Goal: Task Accomplishment & Management: Manage account settings

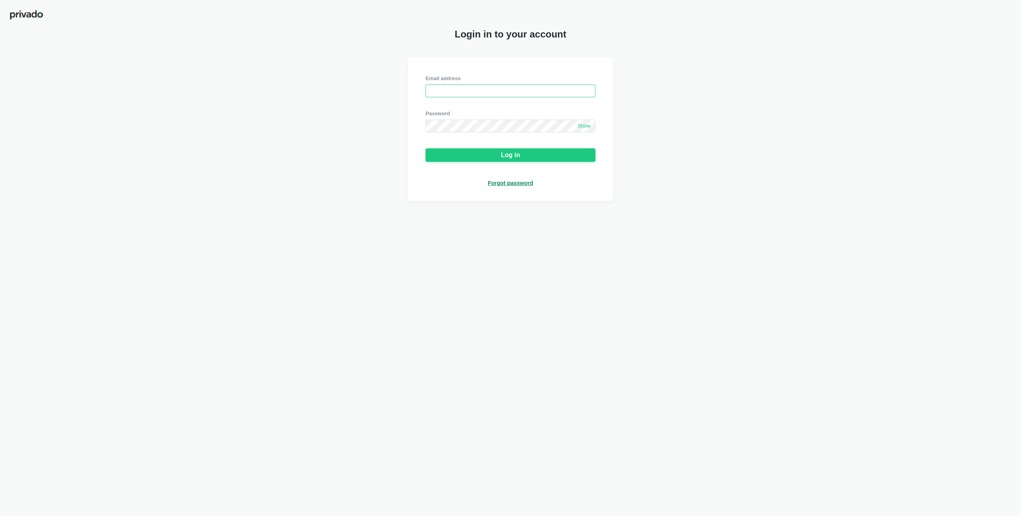
click at [434, 94] on input "email" at bounding box center [511, 91] width 170 height 13
paste input "[EMAIL_ADDRESS][DOMAIN_NAME]"
type input "[EMAIL_ADDRESS][DOMAIN_NAME]"
click at [587, 128] on span "Show" at bounding box center [584, 126] width 13 height 7
click at [187, 202] on div "Login in to your account Email address juwan@acclinate.com Password Hide Log in…" at bounding box center [510, 258] width 1021 height 516
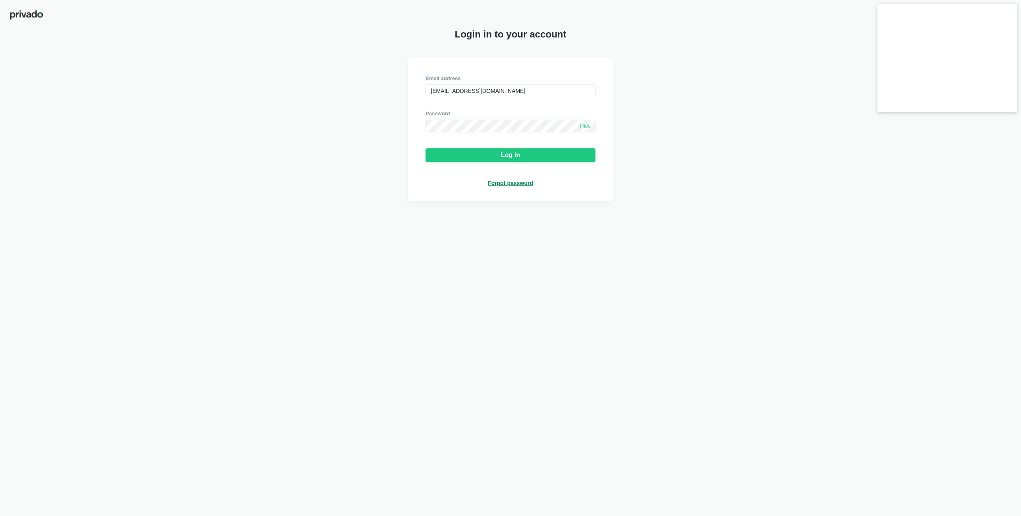
drag, startPoint x: 381, startPoint y: 287, endPoint x: 386, endPoint y: 286, distance: 5.0
click at [384, 288] on div "Login in to your account Email address juwan@acclinate.com Password Hide Log in…" at bounding box center [510, 258] width 1021 height 516
click at [544, 228] on div "Login in to your account Email address juwan@acclinate.com Password Hide Log in…" at bounding box center [510, 258] width 1021 height 516
click at [719, 124] on div "Email address juwan@acclinate.com Password Hide Log in Forgot password" at bounding box center [510, 129] width 1021 height 144
click at [721, 266] on div "Login in to your account Email address juwan@acclinate.com Password Hide Log in…" at bounding box center [510, 258] width 1021 height 516
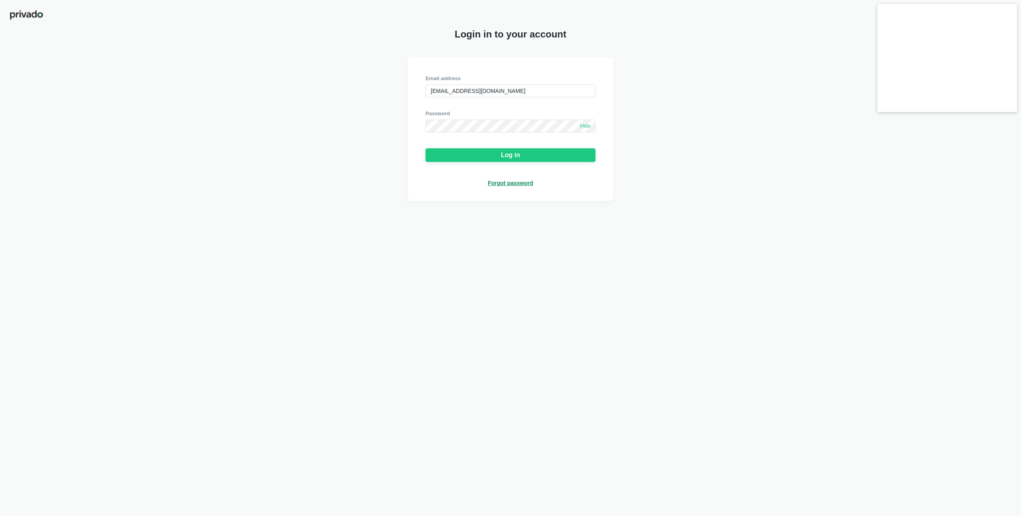
click at [555, 300] on div "Login in to your account Email address juwan@acclinate.com Password Hide Log in…" at bounding box center [510, 258] width 1021 height 516
click at [768, 224] on div "Login in to your account Email address juwan@acclinate.com Password Hide Log in…" at bounding box center [510, 258] width 1021 height 516
click at [353, 100] on div "Email address juwan@acclinate.com Password Hide Log in Forgot password" at bounding box center [510, 129] width 1021 height 144
drag, startPoint x: 166, startPoint y: 85, endPoint x: 165, endPoint y: 72, distance: 12.8
click at [166, 85] on div "Email address juwan@acclinate.com Password Hide Log in Forgot password" at bounding box center [510, 129] width 1021 height 144
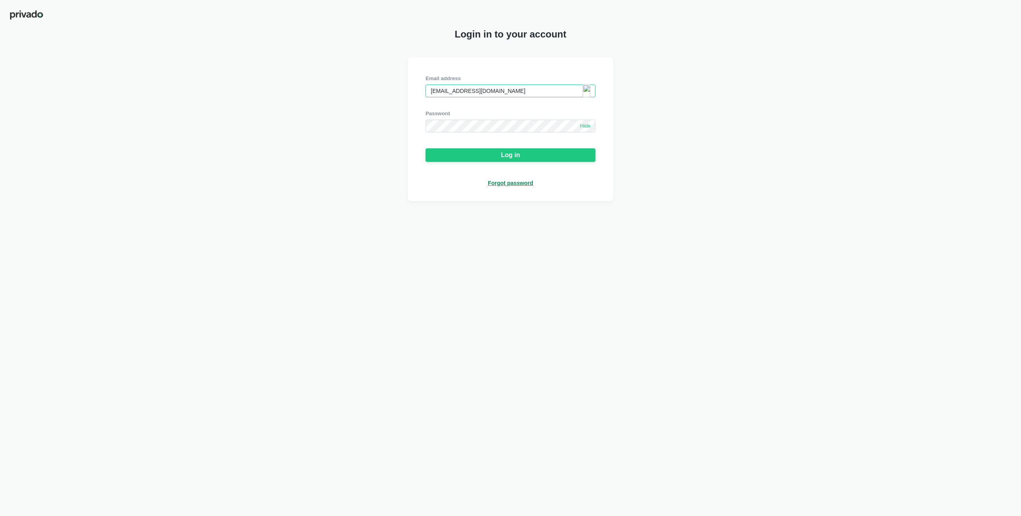
click at [528, 87] on input "[EMAIL_ADDRESS][DOMAIN_NAME]" at bounding box center [511, 91] width 170 height 13
click at [583, 89] on img at bounding box center [587, 91] width 8 height 13
click at [481, 92] on input "[EMAIL_ADDRESS][DOMAIN_NAME]" at bounding box center [511, 91] width 170 height 13
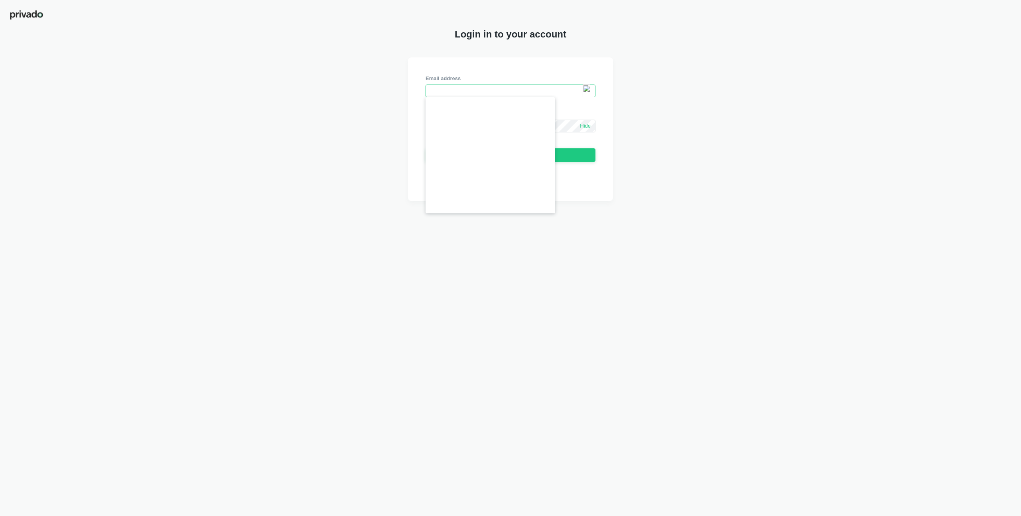
click at [587, 91] on img at bounding box center [587, 91] width 8 height 13
click at [535, 93] on input "email" at bounding box center [511, 91] width 170 height 13
click at [583, 90] on img at bounding box center [587, 91] width 8 height 13
type input "hitesh.mahajan@privado.ai"
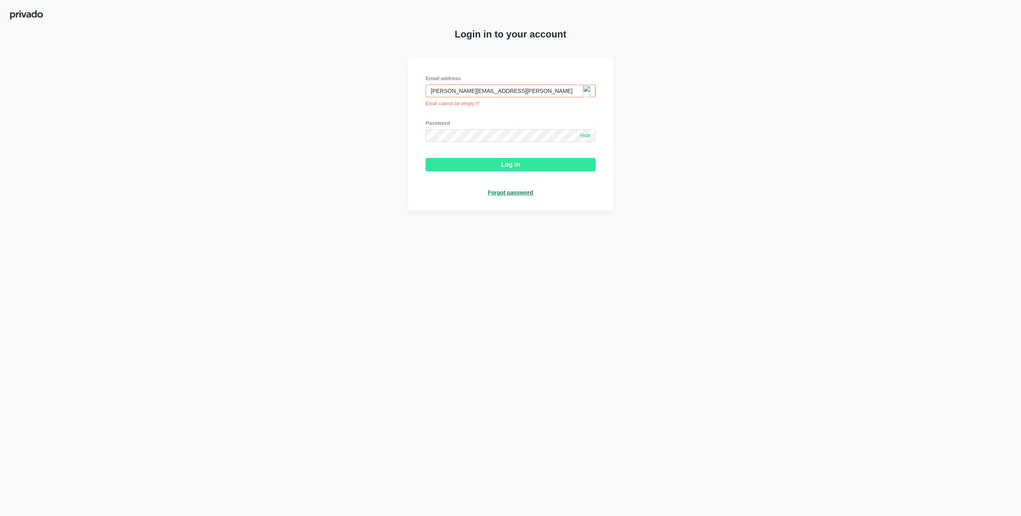
click at [462, 168] on button "Log in" at bounding box center [511, 165] width 170 height 14
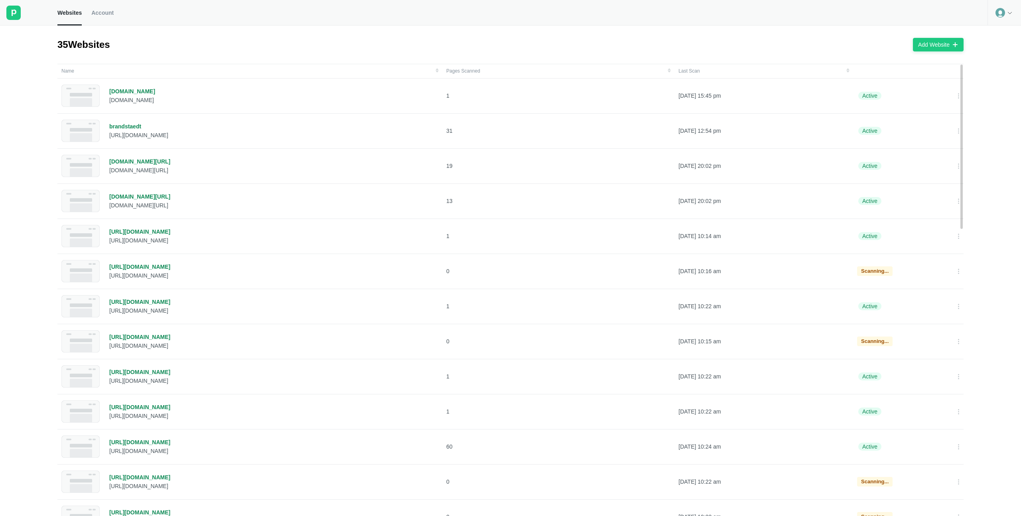
click at [1015, 16] on div at bounding box center [1005, 13] width 34 height 26
click at [540, 45] on div "35 Websites Add Website" at bounding box center [510, 45] width 906 height 38
click at [102, 11] on span "Account" at bounding box center [102, 12] width 22 height 7
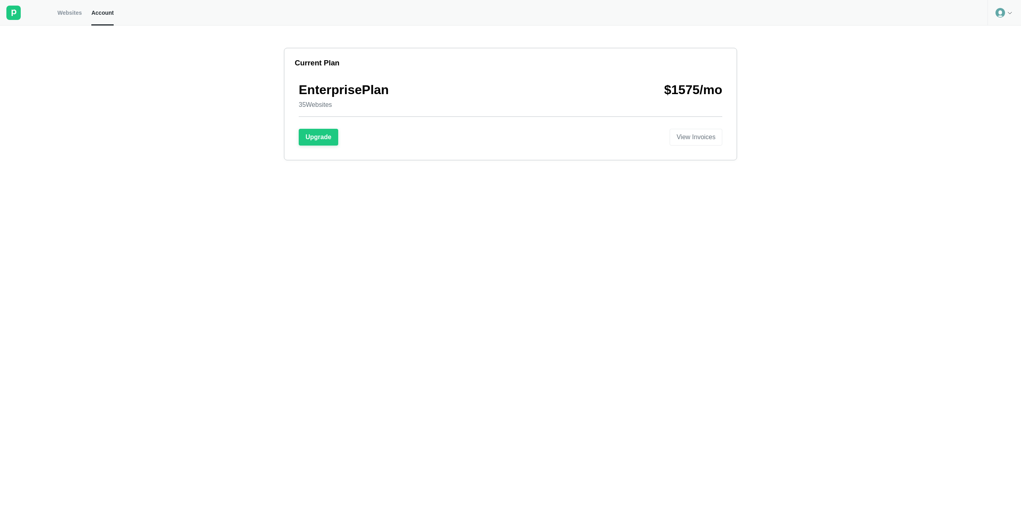
click at [336, 341] on div "Current Plan Enterprise Plan 35 Websites $ 1575 /mo Upgrade View Invoices" at bounding box center [510, 271] width 1021 height 491
click at [386, 231] on div "Current Plan Enterprise Plan 35 Websites $ 1575 /mo Upgrade View Invoices" at bounding box center [510, 271] width 1021 height 491
drag, startPoint x: 333, startPoint y: 106, endPoint x: 255, endPoint y: 114, distance: 78.1
click at [273, 106] on div "Current Plan Enterprise Plan 35 Websites $ 1575 /mo Upgrade View Invoices" at bounding box center [510, 93] width 1021 height 135
click at [161, 88] on div "Current Plan Enterprise Plan 35 Websites $ 1575 /mo Upgrade View Invoices" at bounding box center [510, 93] width 1021 height 135
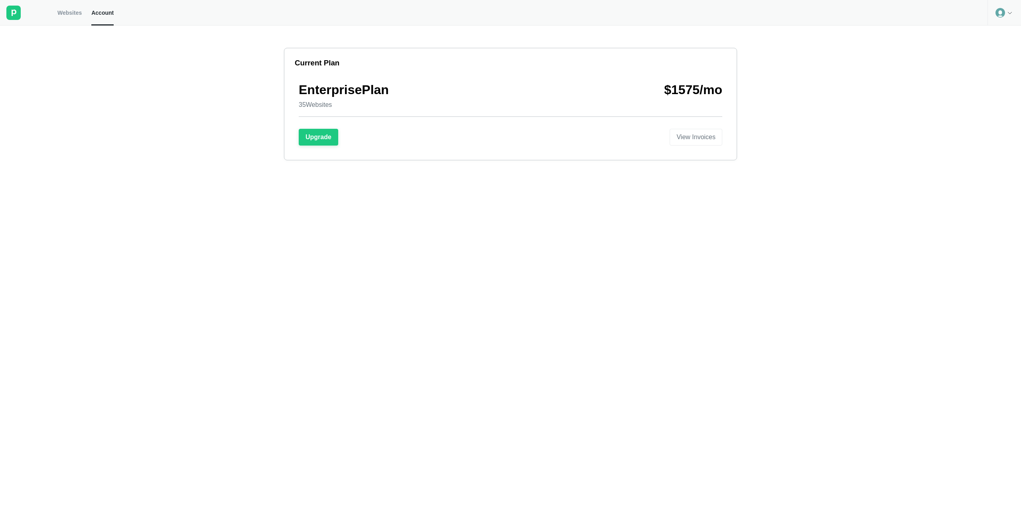
click at [53, 8] on div at bounding box center [28, 13] width 57 height 26
click at [66, 14] on span "Websites" at bounding box center [69, 12] width 24 height 7
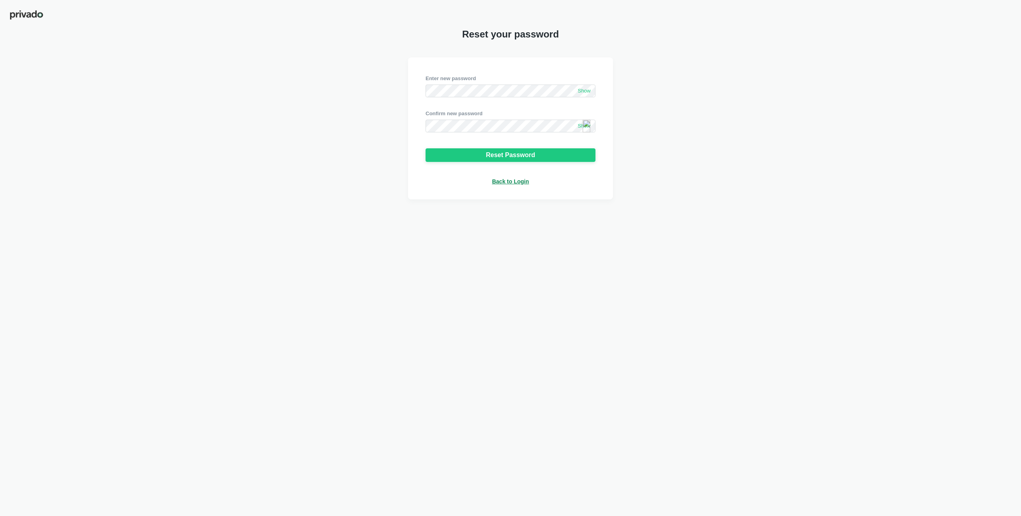
click at [584, 92] on span "Show" at bounding box center [584, 91] width 13 height 7
click at [578, 127] on span "Show" at bounding box center [584, 126] width 13 height 7
click at [528, 152] on div "Reset Password" at bounding box center [510, 155] width 49 height 7
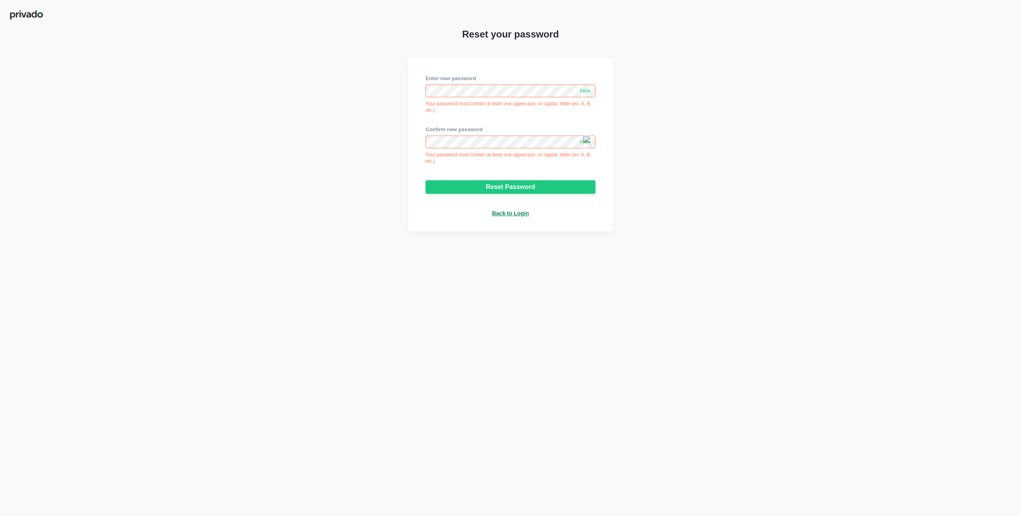
click at [660, 164] on div "Enter new password Hide Your password must contain at least one uppercase, or c…" at bounding box center [510, 144] width 1021 height 174
click at [463, 189] on button "Reset Password" at bounding box center [511, 187] width 170 height 14
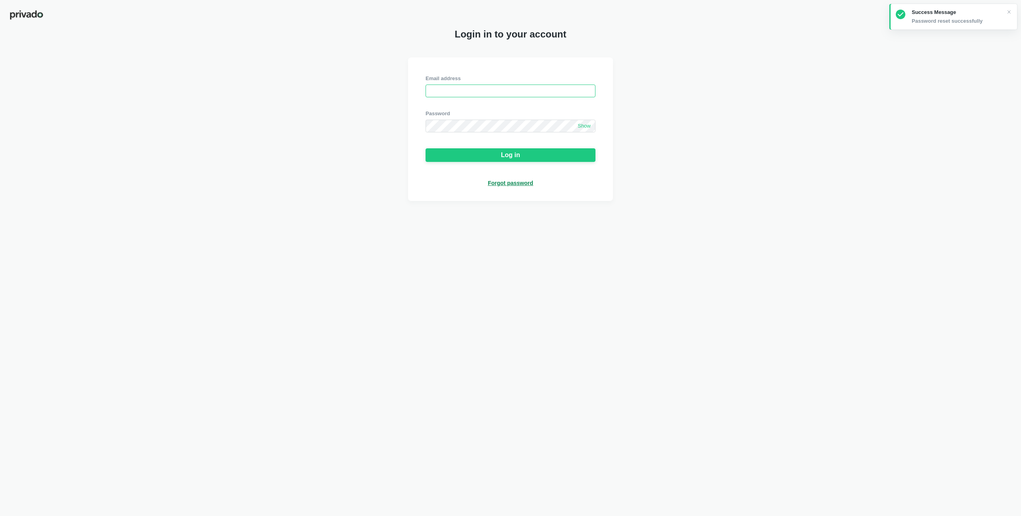
click at [475, 95] on input "email" at bounding box center [511, 91] width 170 height 13
click at [589, 126] on span "Show" at bounding box center [584, 126] width 13 height 7
click at [298, 148] on div "Email address Password Hide Log in Forgot password" at bounding box center [510, 129] width 1021 height 144
click at [446, 93] on input "email" at bounding box center [511, 91] width 170 height 13
paste input "hitesh.mahajan+acclinate@privado.ai"
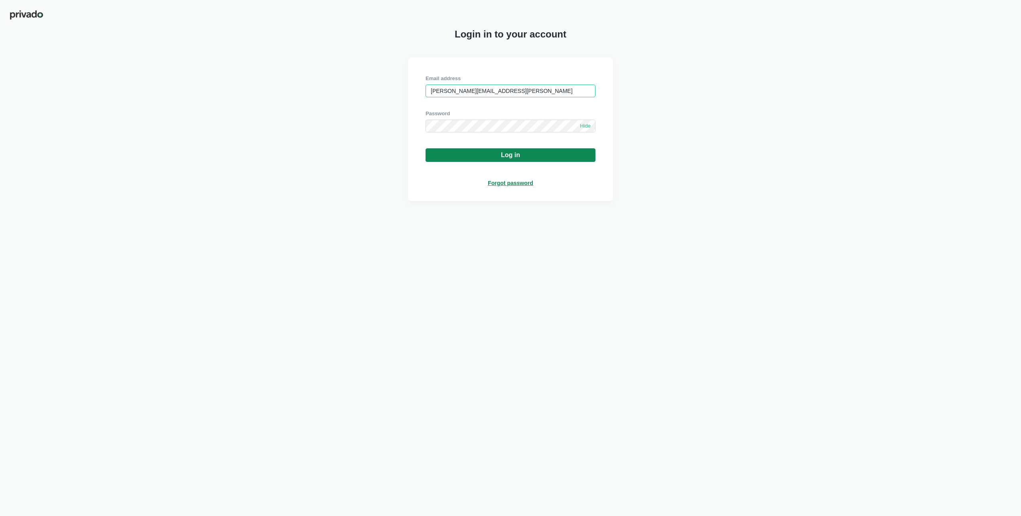
type input "hitesh.mahajan+acclinate@privado.ai"
click at [467, 151] on button "Log in" at bounding box center [511, 155] width 170 height 14
click at [678, 101] on div "Email address hitesh.mahajan+acclinate@privado.ai Password Hide Log in Forgot p…" at bounding box center [510, 129] width 1021 height 144
click at [467, 88] on input "hitesh.mahajan+acclinate@privado.ai" at bounding box center [511, 91] width 170 height 13
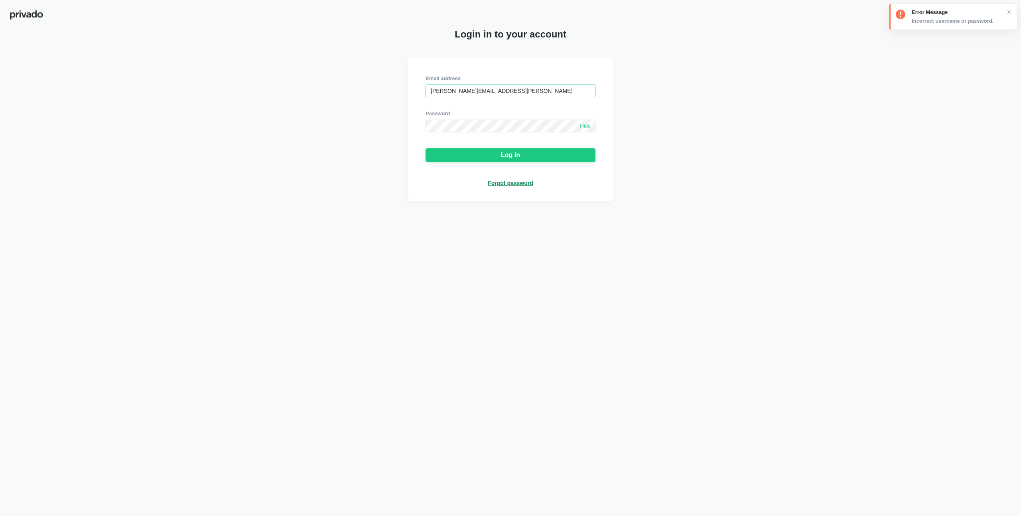
click at [467, 88] on input "hitesh.mahajan+acclinate@privado.ai" at bounding box center [511, 91] width 170 height 13
click at [473, 95] on input "email" at bounding box center [511, 91] width 170 height 13
paste input "juwan@acclinate.com"
type input "juwan@acclinate.com"
click at [705, 125] on div "Email address juwan@acclinate.com Password Hide Log in Forgot password" at bounding box center [510, 129] width 1021 height 144
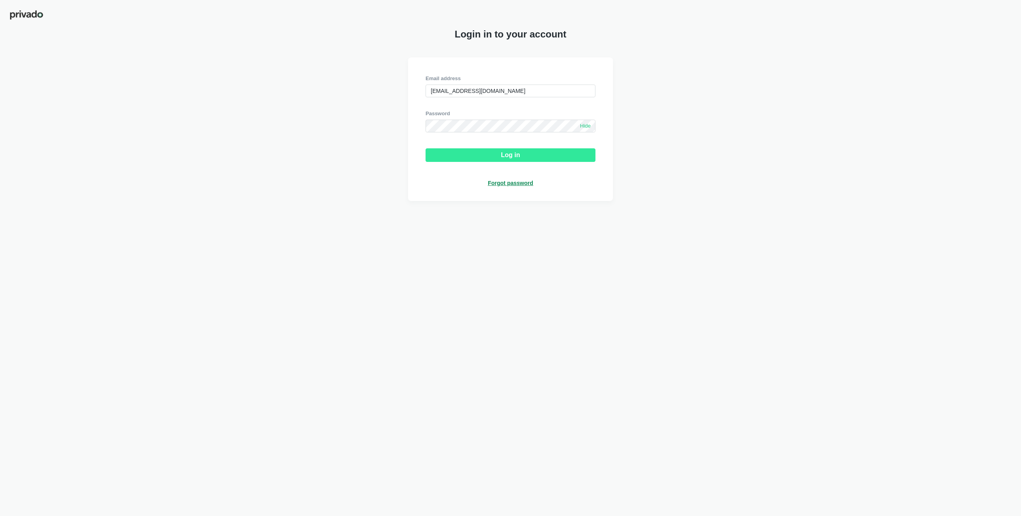
click at [528, 152] on button "Log in" at bounding box center [511, 155] width 170 height 14
click at [771, 89] on div "Email address juwan@acclinate.com Password Hide Log in Forgot password" at bounding box center [510, 129] width 1021 height 144
click at [504, 93] on input "juwan@acclinate.com" at bounding box center [511, 91] width 170 height 13
click at [385, 98] on div "Email address juwan@acclinate.com Password Hide Log in Forgot password" at bounding box center [510, 129] width 1021 height 144
click at [521, 90] on input "juwan@acclinate.com" at bounding box center [511, 91] width 170 height 13
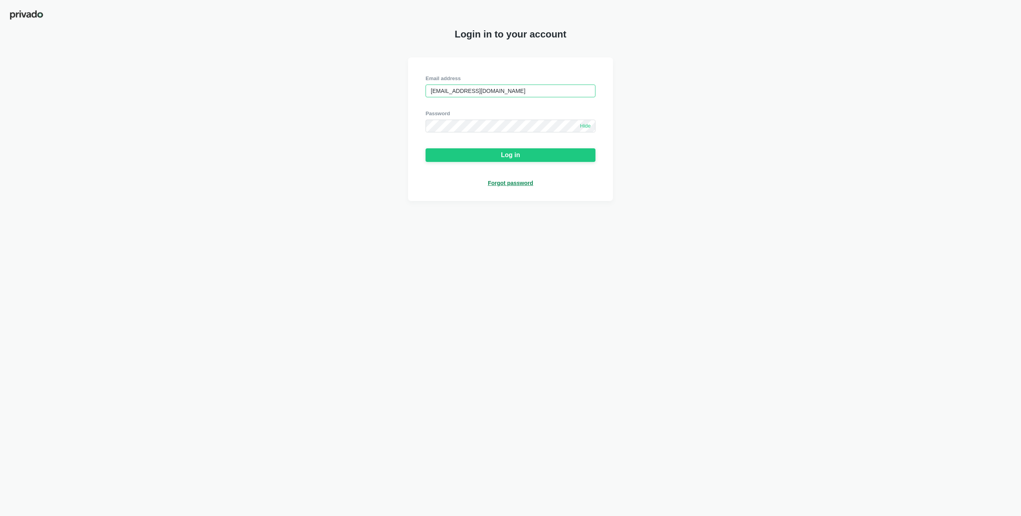
click at [521, 90] on input "juwan@acclinate.com" at bounding box center [511, 91] width 170 height 13
click at [293, 181] on div "Email address juwan@acclinate.com Password Hide Log in Forgot password" at bounding box center [510, 129] width 1021 height 144
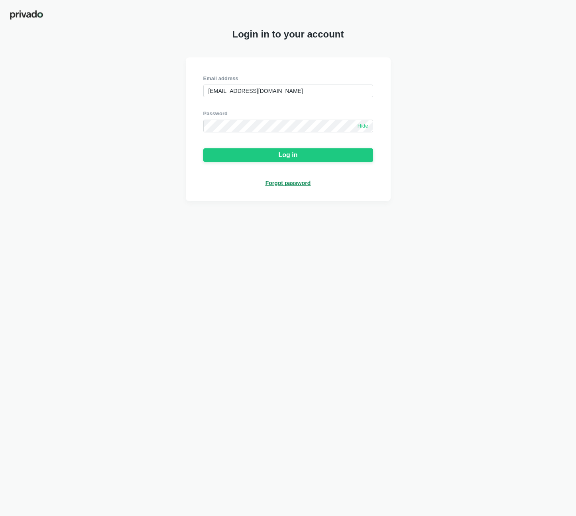
click at [463, 199] on div "Email address juwan@acclinate.com Password Hide Log in Forgot password" at bounding box center [288, 129] width 576 height 144
click at [347, 148] on button "Log in" at bounding box center [288, 155] width 170 height 14
click at [315, 155] on button "Log in" at bounding box center [288, 155] width 170 height 14
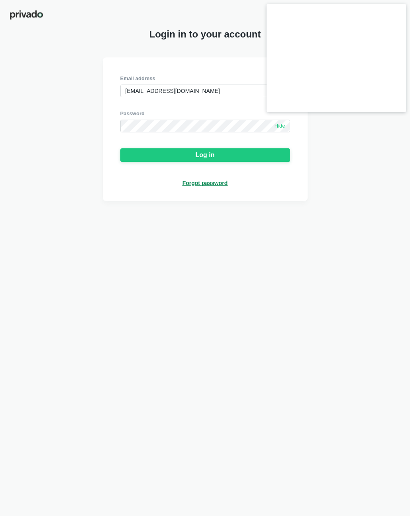
drag, startPoint x: 201, startPoint y: 280, endPoint x: 168, endPoint y: 210, distance: 77.8
click at [201, 280] on div "Login in to your account Email address juwan@acclinate.com Password Hide Log in…" at bounding box center [205, 258] width 410 height 516
click at [179, 93] on input "juwan@acclinate.com" at bounding box center [205, 91] width 170 height 13
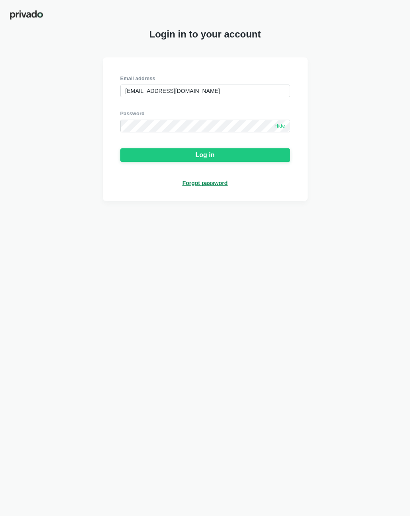
click at [315, 216] on div "Login in to your account Email address [EMAIL_ADDRESS][DOMAIN_NAME] Password Hi…" at bounding box center [205, 258] width 410 height 516
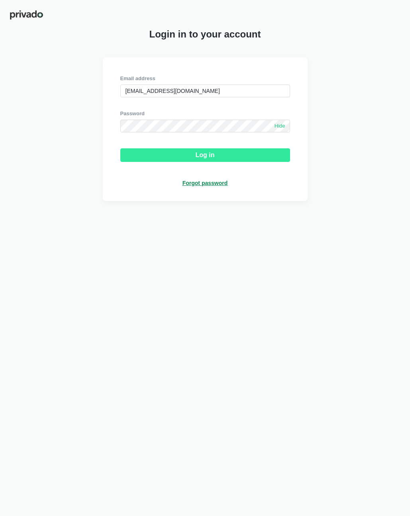
click at [281, 158] on button "Log in" at bounding box center [205, 155] width 170 height 14
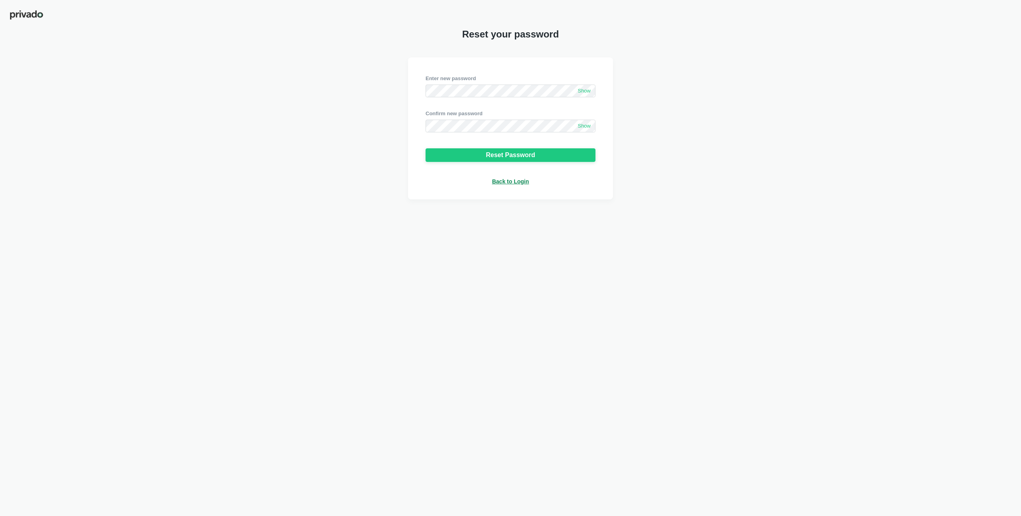
click at [578, 93] on span "Show" at bounding box center [584, 91] width 13 height 7
click at [589, 123] on span "Show" at bounding box center [584, 126] width 13 height 7
click at [501, 164] on div "Enter new password Hide Confirm new password Hide Reset Password Back to Login" at bounding box center [510, 128] width 205 height 142
click at [497, 155] on div "Reset Password" at bounding box center [510, 155] width 49 height 7
click at [856, 79] on div "Email address Password Show Log in Forgot password" at bounding box center [510, 129] width 1021 height 144
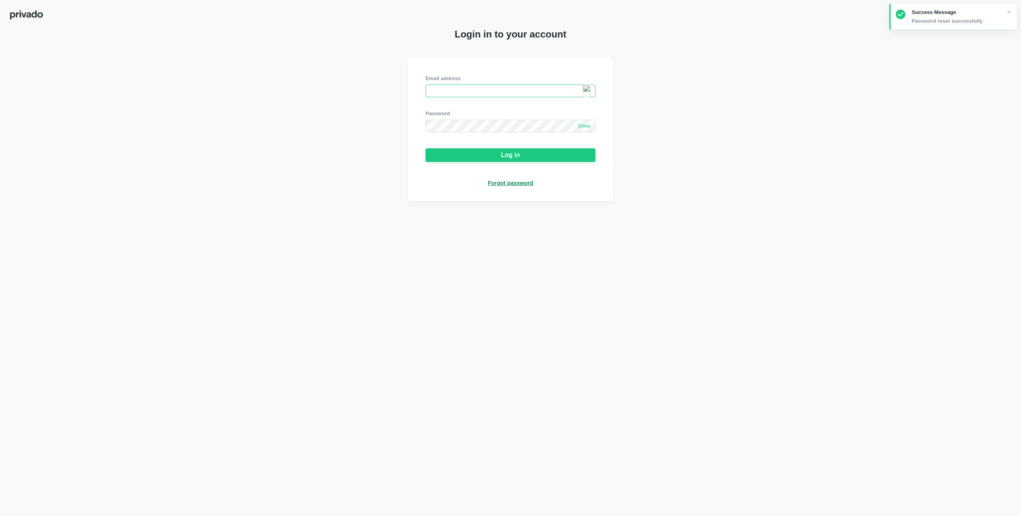
click at [437, 89] on input "email" at bounding box center [511, 91] width 170 height 13
paste input "[EMAIL_ADDRESS][DOMAIN_NAME]"
type input "[EMAIL_ADDRESS][DOMAIN_NAME]"
click at [581, 124] on span "Show" at bounding box center [584, 126] width 13 height 7
click at [501, 147] on div "Email address juwan@acclinate.com Password Hide Log in Forgot password" at bounding box center [511, 131] width 170 height 112
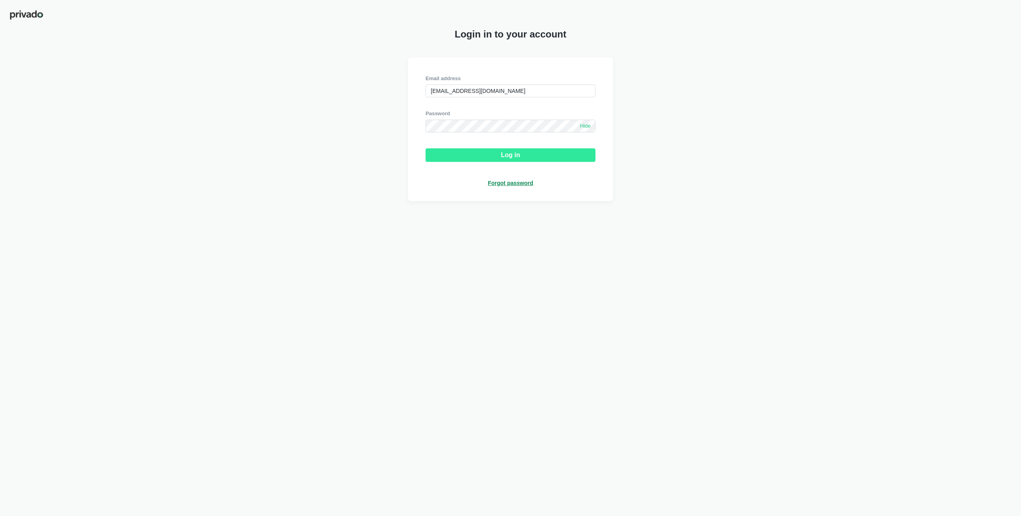
click at [491, 154] on button "Log in" at bounding box center [511, 155] width 170 height 14
click at [850, 133] on div "Email address juwan@acclinate.com Password Hide Log in Forgot password" at bounding box center [510, 129] width 1021 height 144
click at [753, 36] on div "Login in to your account" at bounding box center [510, 34] width 1021 height 11
click at [296, 95] on div "Email address juwan@acclinate.com Password Hide Log in Forgot password" at bounding box center [510, 129] width 1021 height 144
click at [316, 162] on div "Email address juwan@acclinate.com Password Hide Log in Forgot password" at bounding box center [510, 129] width 1021 height 144
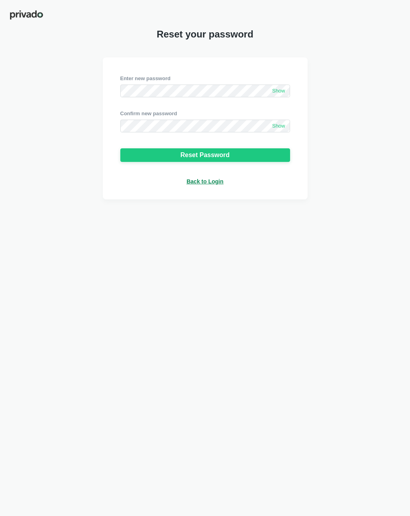
click at [398, 148] on div "Enter new password Show Confirm new password Show Reset Password Back to Login" at bounding box center [205, 128] width 410 height 142
click at [54, 130] on div "Enter new password Show Confirm new password Show Reset Password Back to Login" at bounding box center [205, 128] width 410 height 142
click at [284, 92] on span "Show" at bounding box center [278, 91] width 13 height 7
click at [280, 127] on span "Show" at bounding box center [278, 126] width 13 height 7
click at [376, 187] on div "Enter new password Hide Confirm new password Hide Reset Password Back to Login" at bounding box center [205, 128] width 410 height 142
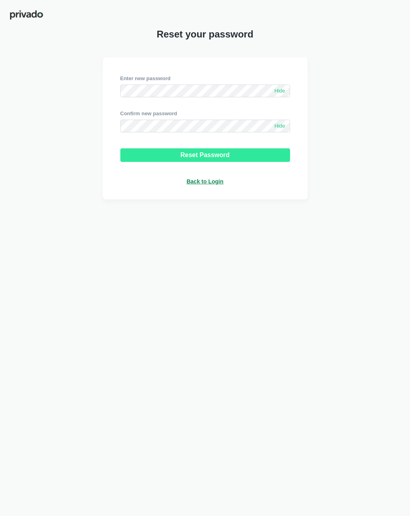
click at [264, 151] on button "Reset Password" at bounding box center [205, 155] width 170 height 14
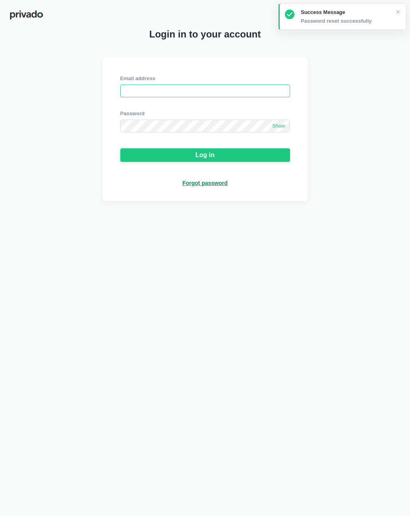
click at [179, 95] on input "email" at bounding box center [205, 91] width 170 height 13
paste input "[DOMAIN_NAME]"
type input "[EMAIL_ADDRESS][DOMAIN_NAME]"
click at [279, 125] on span "Show" at bounding box center [278, 126] width 13 height 7
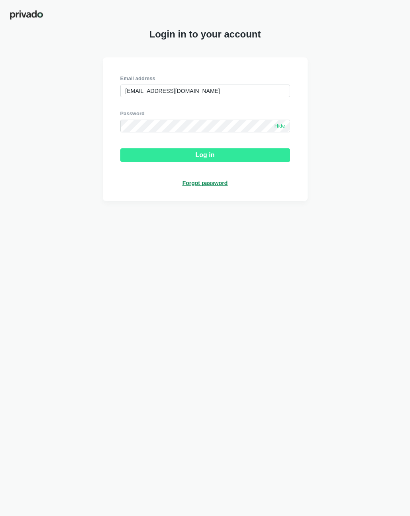
click at [234, 151] on button "Log in" at bounding box center [205, 155] width 170 height 14
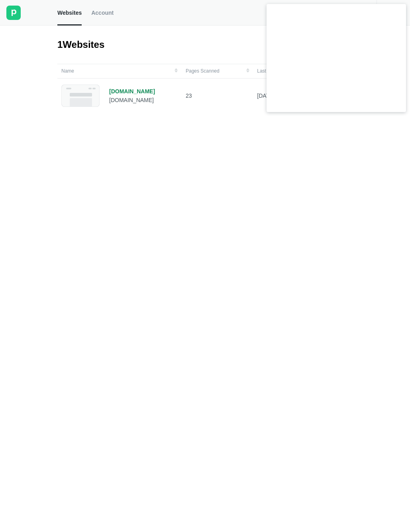
click at [311, 122] on div "Name Pages Scanned Last Scan [DOMAIN_NAME] [DOMAIN_NAME] 23 [DATE] 00:54 am Act…" at bounding box center [208, 293] width 302 height 458
click at [331, 295] on div "Name Pages Scanned Last Scan [DOMAIN_NAME] [DOMAIN_NAME] 23 [DATE] 00:54 am Act…" at bounding box center [208, 293] width 302 height 458
click at [174, 193] on div "Name Pages Scanned Last Scan [DOMAIN_NAME] [DOMAIN_NAME] 23 [DATE] 00:54 am Act…" at bounding box center [208, 293] width 302 height 458
click at [194, 138] on div "Name Pages Scanned Last Scan [DOMAIN_NAME] [DOMAIN_NAME] 23 [DATE] 00:54 am Act…" at bounding box center [208, 293] width 302 height 458
click at [122, 91] on div "[DOMAIN_NAME]" at bounding box center [132, 91] width 46 height 7
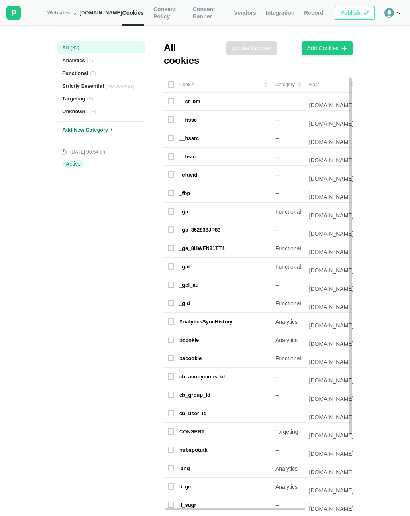
click at [94, 320] on div "All ( 32 ) Analytics ( 7 ) Functional ( 5 ) Strictly Essential ( No cookies ) T…" at bounding box center [101, 271] width 88 height 491
click at [117, 289] on div "All ( 32 ) Analytics ( 7 ) Functional ( 5 ) Strictly Essential ( No cookies ) T…" at bounding box center [101, 271] width 88 height 491
click at [116, 354] on div "All ( 32 ) Analytics ( 7 ) Functional ( 5 ) Strictly Essential ( No cookies ) T…" at bounding box center [101, 271] width 88 height 491
click at [110, 318] on div "All ( 32 ) Analytics ( 7 ) Functional ( 5 ) Strictly Essential ( No cookies ) T…" at bounding box center [101, 271] width 88 height 491
click at [108, 347] on div "All ( 32 ) Analytics ( 7 ) Functional ( 5 ) Strictly Essential ( No cookies ) T…" at bounding box center [101, 271] width 88 height 491
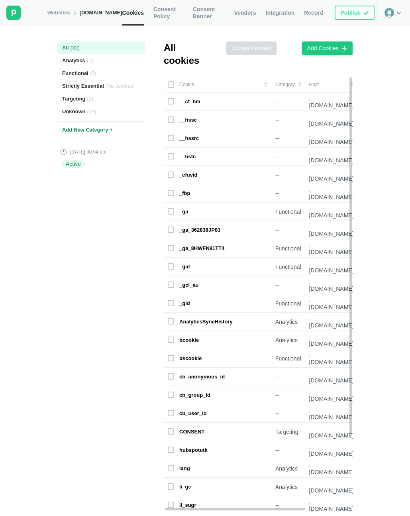
click at [106, 256] on div "All ( 32 ) Analytics ( 7 ) Functional ( 5 ) Strictly Essential ( No cookies ) T…" at bounding box center [101, 271] width 88 height 491
click at [101, 238] on div "All ( 32 ) Analytics ( 7 ) Functional ( 5 ) Strictly Essential ( No cookies ) T…" at bounding box center [101, 271] width 88 height 491
click at [104, 317] on div "All ( 32 ) Analytics ( 7 ) Functional ( 5 ) Strictly Essential ( No cookies ) T…" at bounding box center [101, 271] width 88 height 491
click at [97, 245] on div "All ( 32 ) Analytics ( 7 ) Functional ( 5 ) Strictly Essential ( No cookies ) T…" at bounding box center [101, 271] width 88 height 491
click at [99, 275] on div "All ( 32 ) Analytics ( 7 ) Functional ( 5 ) Strictly Essential ( No cookies ) T…" at bounding box center [101, 271] width 88 height 491
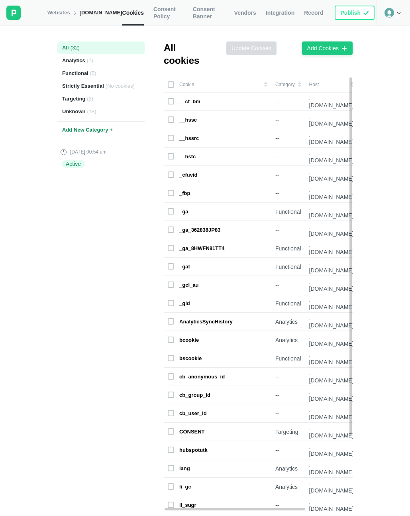
click at [101, 339] on div "All ( 32 ) Analytics ( 7 ) Functional ( 5 ) Strictly Essential ( No cookies ) T…" at bounding box center [101, 271] width 88 height 491
click at [98, 248] on div "All ( 32 ) Analytics ( 7 ) Functional ( 5 ) Strictly Essential ( No cookies ) T…" at bounding box center [101, 271] width 88 height 491
click at [100, 278] on div "All ( 32 ) Analytics ( 7 ) Functional ( 5 ) Strictly Essential ( No cookies ) T…" at bounding box center [101, 271] width 88 height 491
drag, startPoint x: 101, startPoint y: 351, endPoint x: 98, endPoint y: 252, distance: 99.0
click at [101, 351] on div "All ( 32 ) Analytics ( 7 ) Functional ( 5 ) Strictly Essential ( No cookies ) T…" at bounding box center [101, 271] width 88 height 491
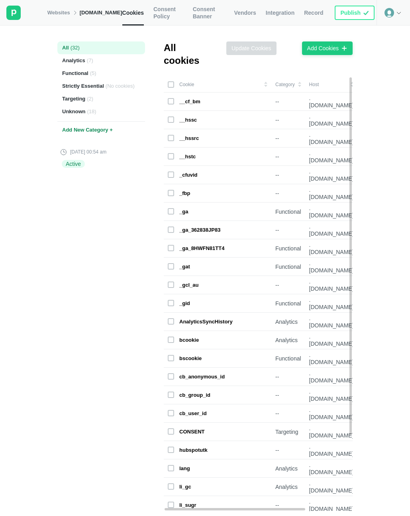
click at [95, 237] on div "All ( 32 ) Analytics ( 7 ) Functional ( 5 ) Strictly Essential ( No cookies ) T…" at bounding box center [101, 271] width 88 height 491
click at [98, 272] on div "All ( 32 ) Analytics ( 7 ) Functional ( 5 ) Strictly Essential ( No cookies ) T…" at bounding box center [101, 271] width 88 height 491
drag, startPoint x: 99, startPoint y: 334, endPoint x: 99, endPoint y: 328, distance: 6.4
click at [99, 335] on div "All ( 32 ) Analytics ( 7 ) Functional ( 5 ) Strictly Essential ( No cookies ) T…" at bounding box center [101, 271] width 88 height 491
click at [84, 222] on div "All ( 32 ) Analytics ( 7 ) Functional ( 5 ) Strictly Essential ( No cookies ) T…" at bounding box center [101, 271] width 88 height 491
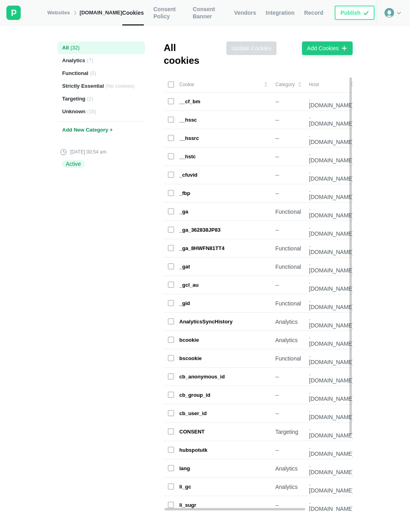
click at [83, 282] on div "All ( 32 ) Analytics ( 7 ) Functional ( 5 ) Strictly Essential ( No cookies ) T…" at bounding box center [101, 271] width 88 height 491
click at [86, 324] on div "All ( 32 ) Analytics ( 7 ) Functional ( 5 ) Strictly Essential ( No cookies ) T…" at bounding box center [101, 271] width 88 height 491
click at [55, 12] on link "Websites" at bounding box center [58, 12] width 23 height 7
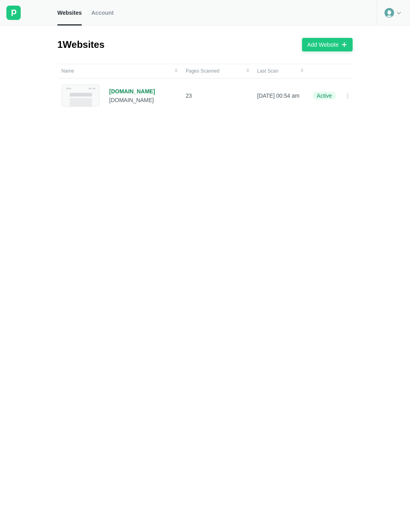
click at [215, 262] on div "Name Pages Scanned Last Scan [DOMAIN_NAME] [DOMAIN_NAME] 23 [DATE] 00:54 am Act…" at bounding box center [208, 293] width 302 height 458
click at [209, 162] on div "Name Pages Scanned Last Scan [DOMAIN_NAME] [DOMAIN_NAME] 23 [DATE] 00:54 am Act…" at bounding box center [208, 293] width 302 height 458
click at [227, 264] on div "Name Pages Scanned Last Scan [DOMAIN_NAME] [DOMAIN_NAME] 23 [DATE] 00:54 am Act…" at bounding box center [208, 293] width 302 height 458
click at [292, 176] on div "Name Pages Scanned Last Scan [DOMAIN_NAME] [DOMAIN_NAME] 23 [DATE] 00:54 am Act…" at bounding box center [208, 293] width 302 height 458
click at [296, 246] on div "Name Pages Scanned Last Scan [DOMAIN_NAME] [DOMAIN_NAME] 23 [DATE] 00:54 am Act…" at bounding box center [208, 293] width 302 height 458
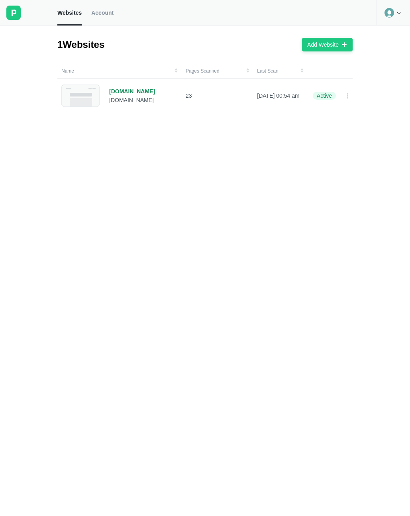
click at [404, 12] on div at bounding box center [394, 13] width 34 height 26
click at [395, 32] on div "Logout" at bounding box center [393, 33] width 33 height 11
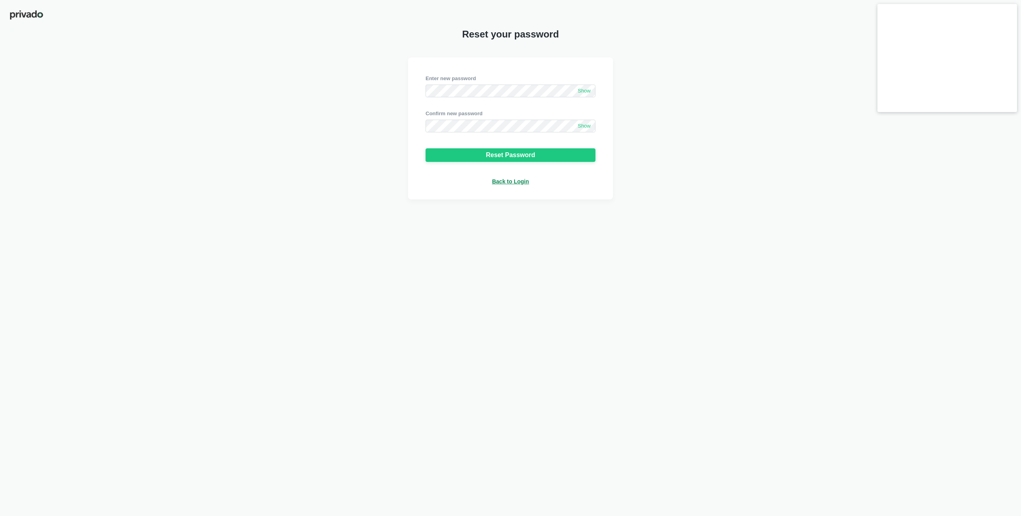
click at [728, 103] on div "Enter new password Show Confirm new password Show Reset Password Back to Login" at bounding box center [510, 128] width 1021 height 142
click at [493, 98] on div at bounding box center [511, 103] width 170 height 13
click at [583, 91] on img at bounding box center [587, 91] width 8 height 13
click at [348, 85] on div "Enter new password Show Confirm new password Show Reset Password Back to Login" at bounding box center [510, 128] width 1021 height 142
click at [580, 89] on span "Show" at bounding box center [584, 91] width 13 height 7
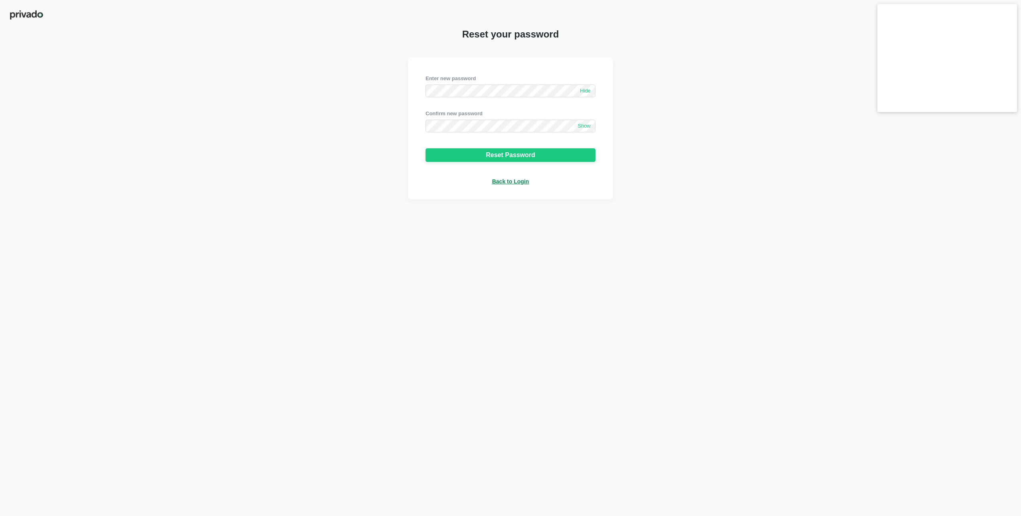
click at [348, 119] on div "Enter new password Hide Confirm new password Show Reset Password Back to Login" at bounding box center [510, 128] width 1021 height 142
click at [579, 124] on span "Show" at bounding box center [584, 126] width 13 height 7
click at [361, 156] on div "Enter new password Hide Confirm new password Hide Reset Password Back to Login" at bounding box center [510, 128] width 1021 height 142
click at [711, 211] on div "Reset your password Enter new password Hide Confirm new password Hide Reset Pas…" at bounding box center [510, 258] width 1021 height 516
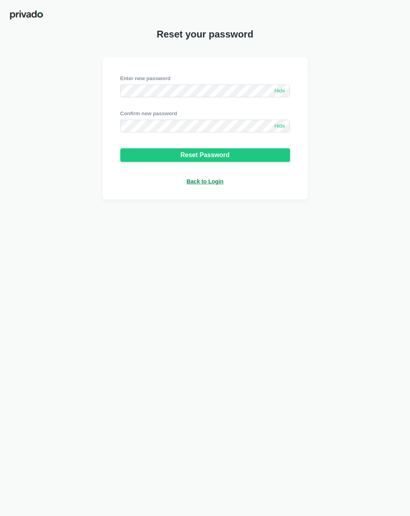
click at [367, 204] on div "Reset your password Enter new password Hide Confirm new password Hide Reset Pas…" at bounding box center [205, 258] width 410 height 516
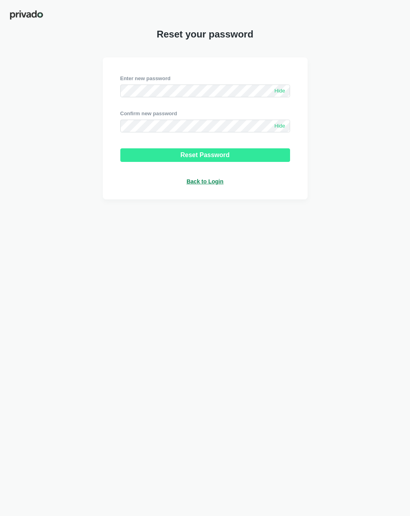
click at [278, 157] on button "Reset Password" at bounding box center [205, 155] width 170 height 14
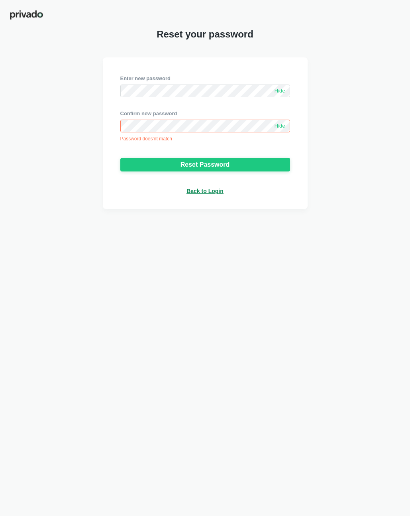
click at [330, 139] on div "Enter new password Hide Confirm new password Hide Password does'nt match Reset …" at bounding box center [205, 133] width 410 height 152
click at [201, 144] on div at bounding box center [205, 148] width 170 height 13
click at [201, 160] on button "Reset Password" at bounding box center [205, 165] width 170 height 14
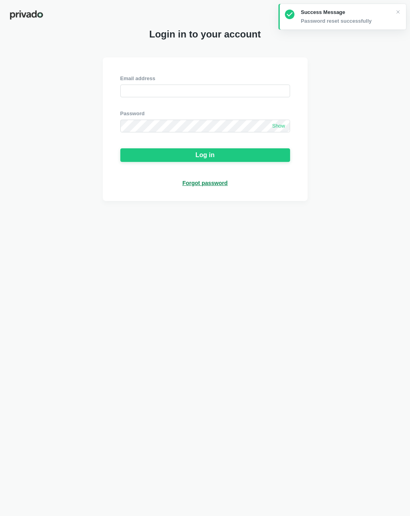
click at [361, 176] on div "Email address Password Show Log in Forgot password" at bounding box center [205, 129] width 410 height 144
click at [198, 94] on input "email" at bounding box center [205, 91] width 170 height 13
paste input "[EMAIL_ADDRESS][DOMAIN_NAME]"
type input "[EMAIL_ADDRESS][DOMAIN_NAME]"
click at [276, 126] on span "Show" at bounding box center [278, 126] width 13 height 7
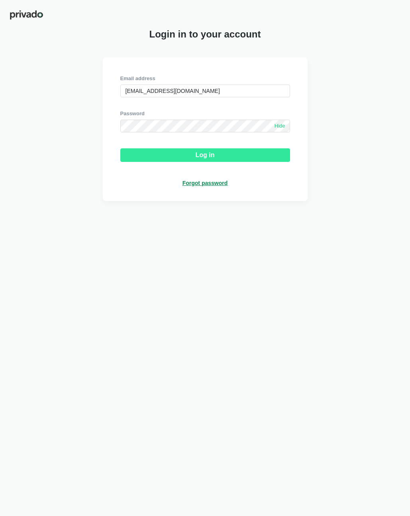
click at [184, 155] on button "Log in" at bounding box center [205, 155] width 170 height 14
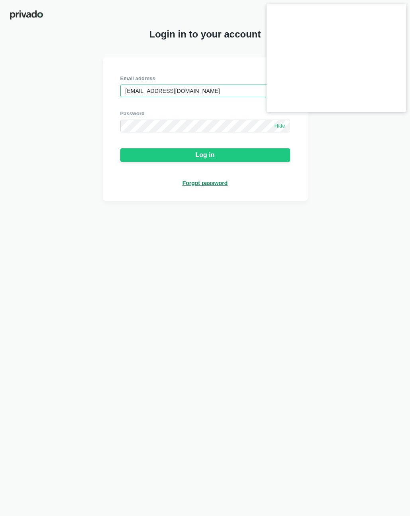
click at [125, 91] on input "[EMAIL_ADDRESS][DOMAIN_NAME]" at bounding box center [205, 91] width 170 height 13
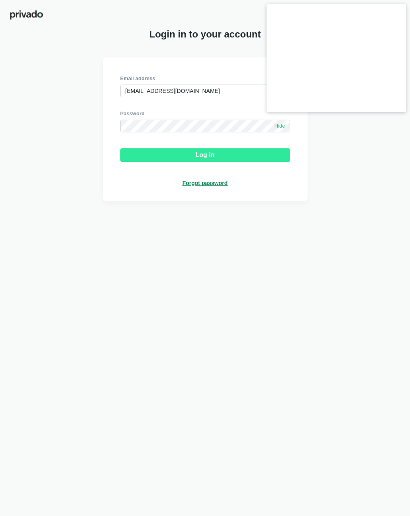
click at [174, 155] on button "Log in" at bounding box center [205, 155] width 170 height 14
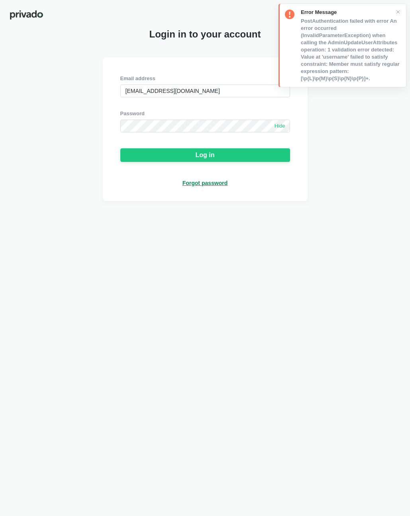
click at [376, 203] on div "Login in to your account Email address [EMAIL_ADDRESS][DOMAIN_NAME] Password Hi…" at bounding box center [205, 258] width 410 height 516
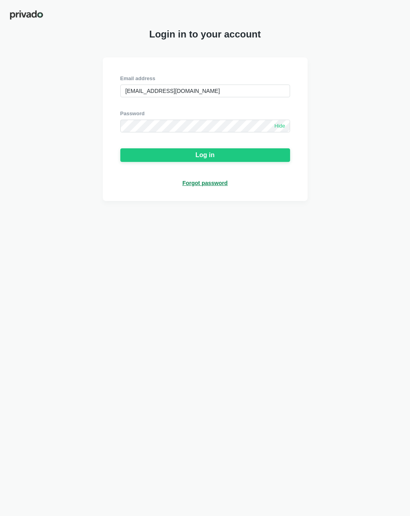
click at [289, 314] on div "Login in to your account Email address [EMAIL_ADDRESS][DOMAIN_NAME] Password Hi…" at bounding box center [205, 258] width 410 height 516
click at [228, 89] on input "[EMAIL_ADDRESS][DOMAIN_NAME]" at bounding box center [205, 91] width 170 height 13
click at [109, 126] on div "Email address [EMAIL_ADDRESS][DOMAIN_NAME] Password Hide Log in Forgot password" at bounding box center [205, 129] width 205 height 144
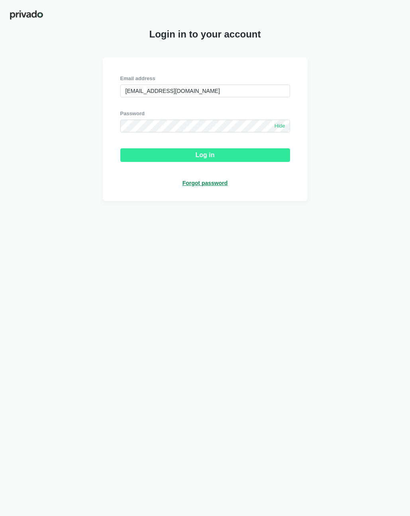
click at [141, 150] on button "Log in" at bounding box center [205, 155] width 170 height 14
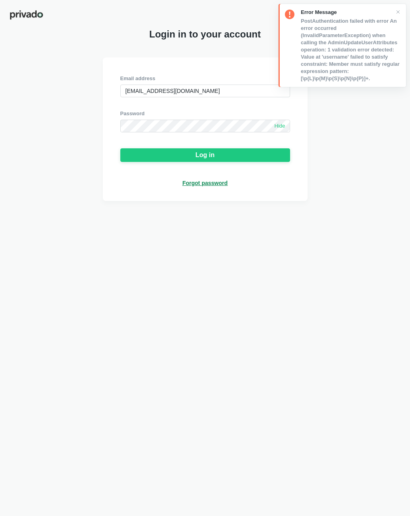
click at [372, 204] on div "Login in to your account Email address [EMAIL_ADDRESS][DOMAIN_NAME] Password Hi…" at bounding box center [205, 258] width 410 height 516
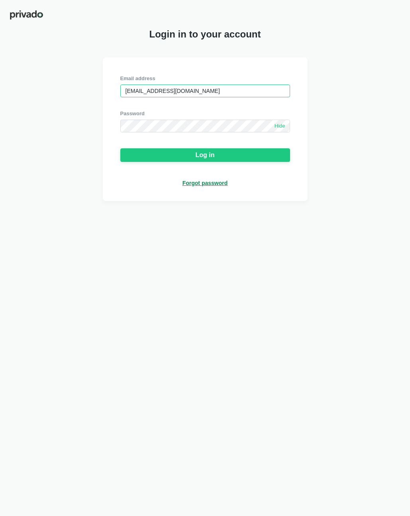
click at [195, 91] on input "[EMAIL_ADDRESS][DOMAIN_NAME]" at bounding box center [205, 91] width 170 height 13
click at [204, 91] on input "[EMAIL_ADDRESS][DOMAIN_NAME]" at bounding box center [205, 91] width 170 height 13
click at [372, 111] on div "Email address [EMAIL_ADDRESS][DOMAIN_NAME] Password Hide Log in Forgot password" at bounding box center [205, 129] width 410 height 144
click at [228, 92] on input "[EMAIL_ADDRESS][DOMAIN_NAME]" at bounding box center [205, 91] width 170 height 13
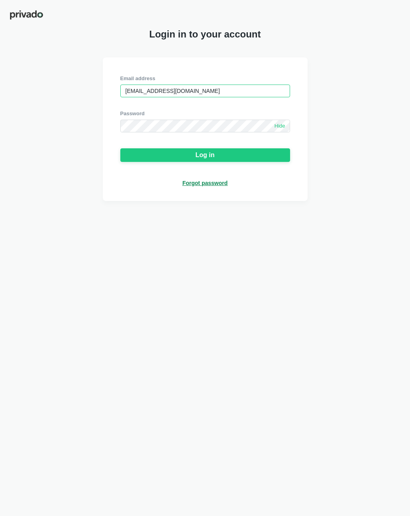
click at [228, 92] on input "[EMAIL_ADDRESS][DOMAIN_NAME]" at bounding box center [205, 91] width 170 height 13
click at [278, 94] on input "[EMAIL_ADDRESS][DOMAIN_NAME]" at bounding box center [205, 91] width 170 height 13
click at [132, 90] on input "[EMAIL_ADDRESS][DOMAIN_NAME]" at bounding box center [205, 91] width 170 height 13
drag, startPoint x: 125, startPoint y: 91, endPoint x: 113, endPoint y: 91, distance: 11.6
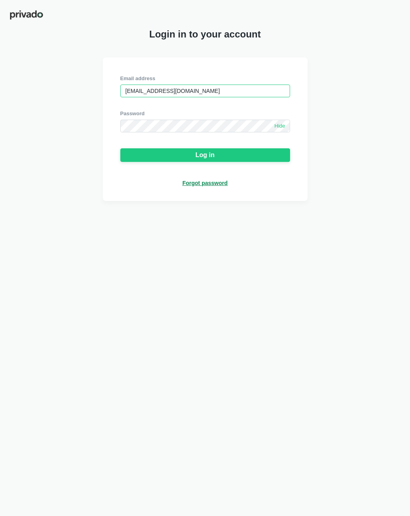
click at [113, 91] on div "Email address [EMAIL_ADDRESS][DOMAIN_NAME] Password Hide Log in Forgot password" at bounding box center [205, 129] width 205 height 144
drag, startPoint x: 216, startPoint y: 89, endPoint x: 193, endPoint y: 89, distance: 22.7
click at [193, 89] on input "[EMAIL_ADDRESS][DOMAIN_NAME]" at bounding box center [205, 91] width 170 height 13
drag, startPoint x: 333, startPoint y: 303, endPoint x: 324, endPoint y: 291, distance: 14.8
click at [333, 303] on div "Login in to your account Email address [EMAIL_ADDRESS][DOMAIN_NAME] Password Hi…" at bounding box center [205, 258] width 410 height 516
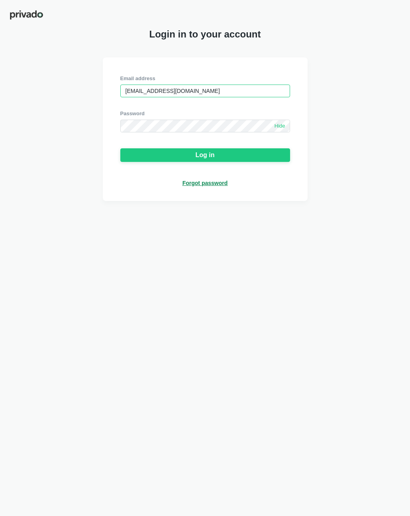
click at [215, 90] on input "[EMAIL_ADDRESS][DOMAIN_NAME]" at bounding box center [205, 91] width 170 height 13
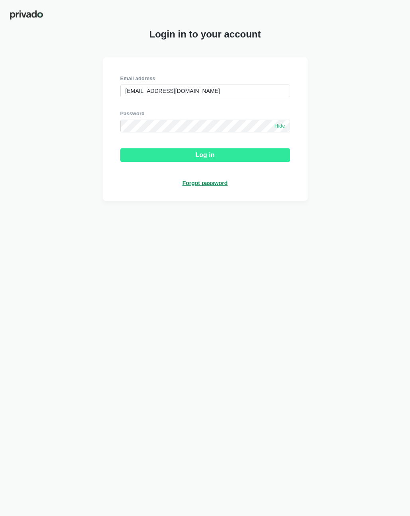
click at [267, 154] on button "Log in" at bounding box center [205, 155] width 170 height 14
click at [226, 157] on button "Log in" at bounding box center [205, 155] width 170 height 14
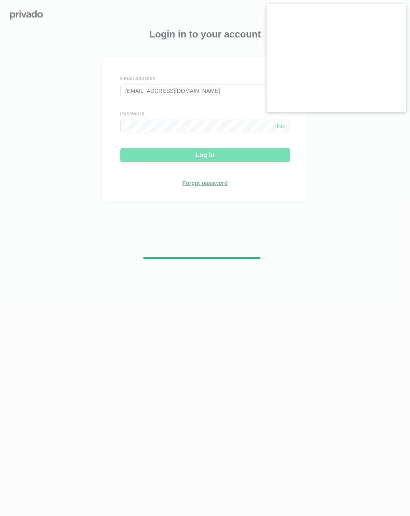
click at [345, 322] on div at bounding box center [205, 258] width 410 height 516
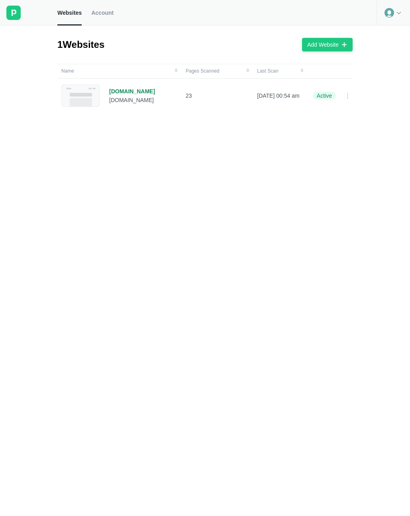
click at [179, 225] on div "Name Pages Scanned Last Scan [DOMAIN_NAME] [DOMAIN_NAME] 23 [DATE] 00:54 am Act…" at bounding box center [208, 293] width 302 height 458
click at [267, 239] on div "Name Pages Scanned Last Scan [DOMAIN_NAME] [DOMAIN_NAME] 23 [DATE] 00:54 am Act…" at bounding box center [208, 293] width 302 height 458
click at [129, 94] on div "[DOMAIN_NAME]" at bounding box center [132, 91] width 46 height 7
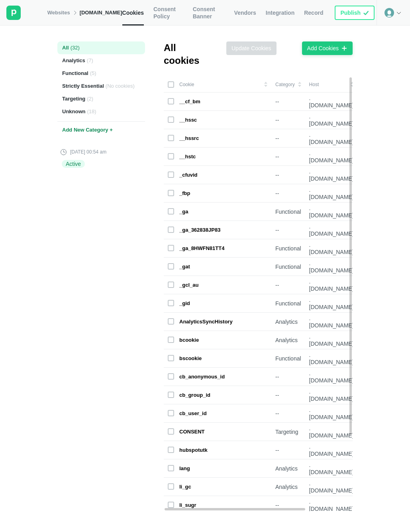
drag, startPoint x: 73, startPoint y: 284, endPoint x: 75, endPoint y: 256, distance: 28.0
click at [73, 284] on div "All ( 32 ) Analytics ( 7 ) Functional ( 5 ) Strictly Essential ( No cookies ) T…" at bounding box center [101, 271] width 88 height 491
click at [57, 17] on div "Websites [DOMAIN_NAME]" at bounding box center [84, 13] width 75 height 26
click at [59, 12] on link "Websites" at bounding box center [58, 12] width 23 height 7
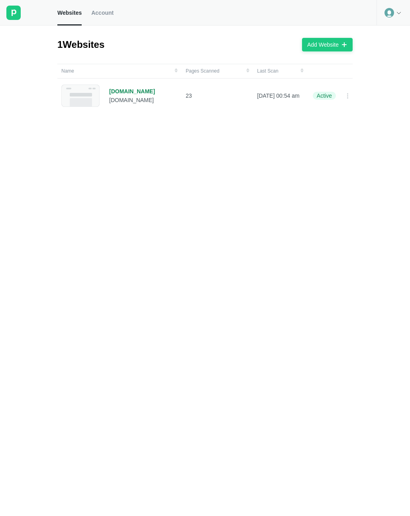
click at [117, 291] on div "Name Pages Scanned Last Scan [DOMAIN_NAME] [DOMAIN_NAME] 23 [DATE] 00:54 am Act…" at bounding box center [208, 293] width 302 height 458
click at [393, 8] on icon at bounding box center [390, 13] width 10 height 10
click at [396, 35] on div "Logout" at bounding box center [393, 33] width 33 height 11
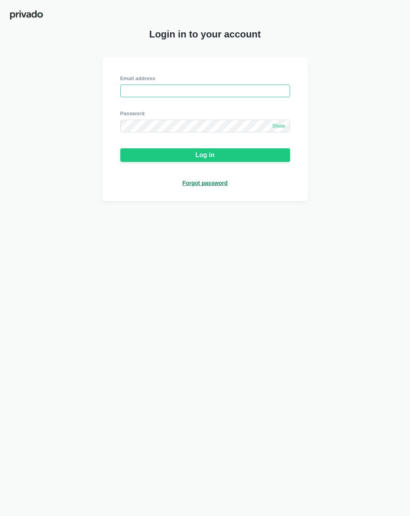
click at [169, 87] on input "email" at bounding box center [205, 91] width 170 height 13
paste input "[EMAIL_ADDRESS][DOMAIN_NAME]"
type input "[EMAIL_ADDRESS][DOMAIN_NAME]"
click at [283, 125] on span "Show" at bounding box center [278, 126] width 13 height 7
click at [160, 163] on div "Email address [EMAIL_ADDRESS][DOMAIN_NAME] Password Hide Log in Forgot password" at bounding box center [205, 131] width 170 height 112
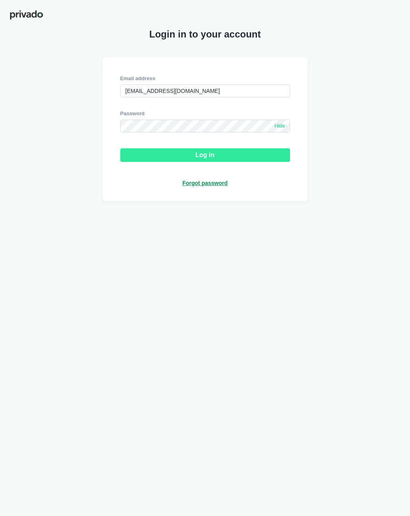
click at [129, 156] on button "Log in" at bounding box center [205, 155] width 170 height 14
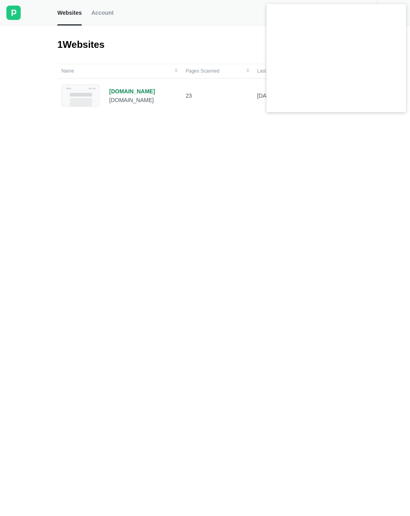
click at [211, 332] on div "Name Pages Scanned Last Scan [DOMAIN_NAME] [DOMAIN_NAME] 23 [DATE] 00:54 am Act…" at bounding box center [208, 293] width 302 height 458
click at [179, 243] on div "Name Pages Scanned Last Scan [DOMAIN_NAME] [DOMAIN_NAME] 23 [DATE] 00:54 am Act…" at bounding box center [208, 293] width 302 height 458
